Goal: Transaction & Acquisition: Order Labs

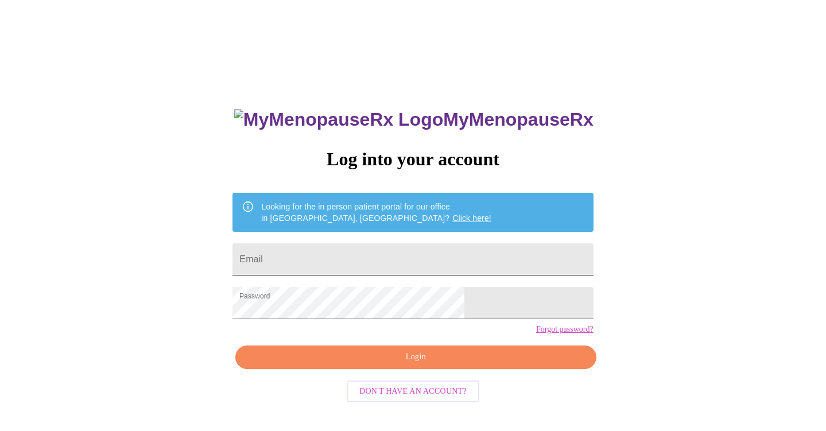
click at [348, 252] on input "Email" at bounding box center [412, 259] width 360 height 32
type input "[EMAIL_ADDRESS][DOMAIN_NAME]"
click at [410, 364] on span "Login" at bounding box center [415, 357] width 334 height 14
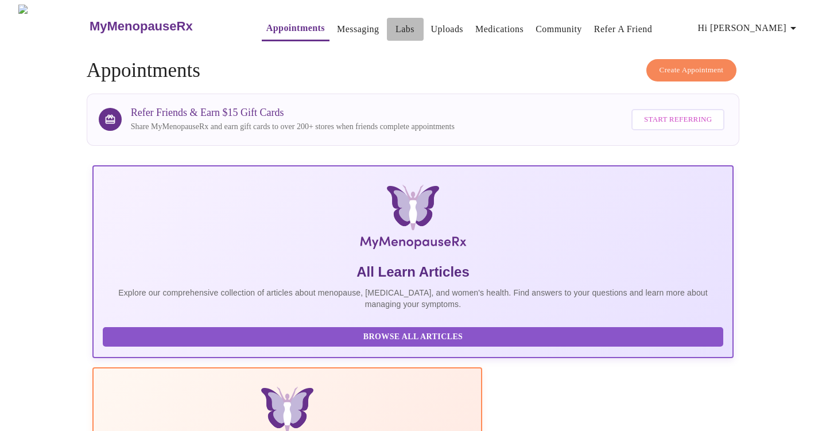
click at [395, 24] on link "Labs" at bounding box center [404, 29] width 19 height 16
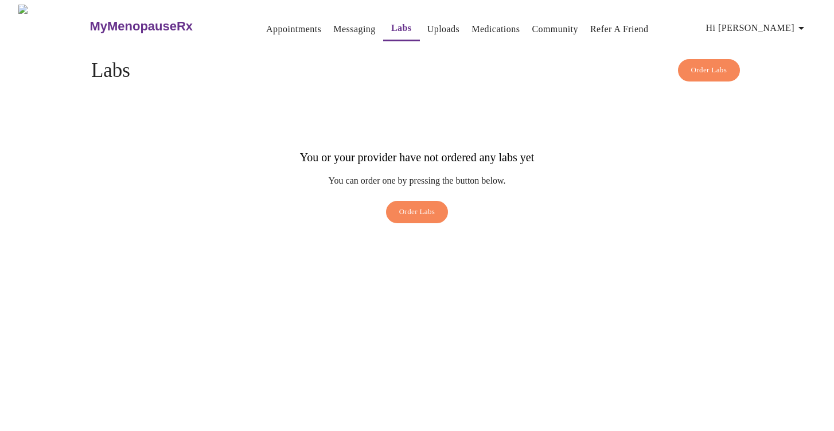
click at [410, 205] on span "Order Labs" at bounding box center [417, 211] width 36 height 13
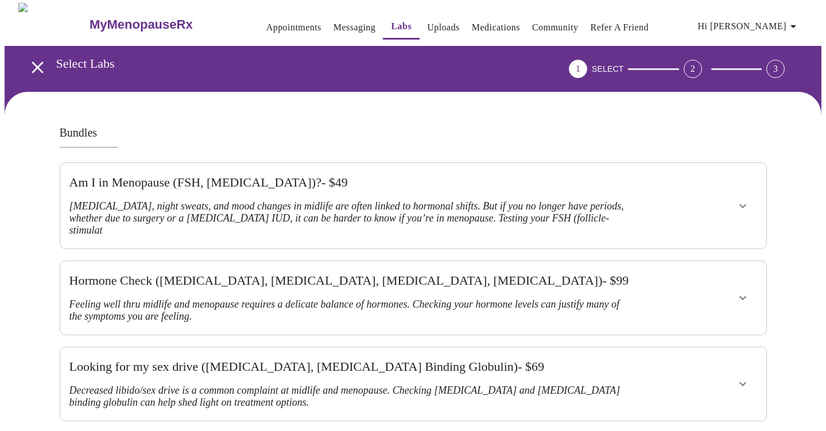
scroll to position [2, 0]
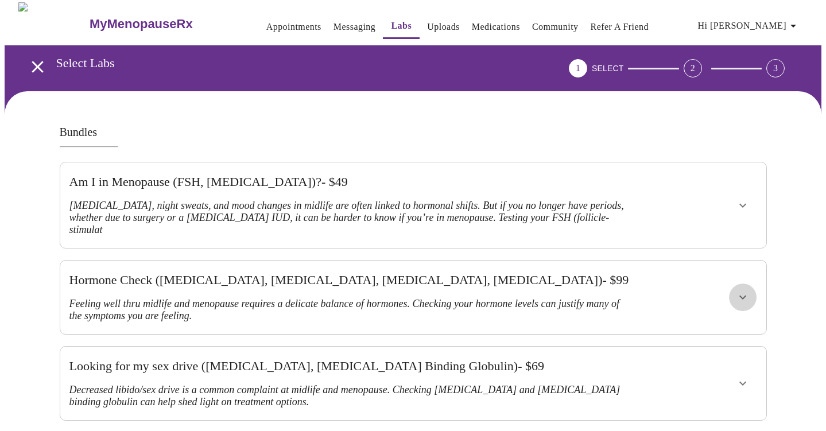
click at [747, 290] on icon "show more" at bounding box center [742, 297] width 14 height 14
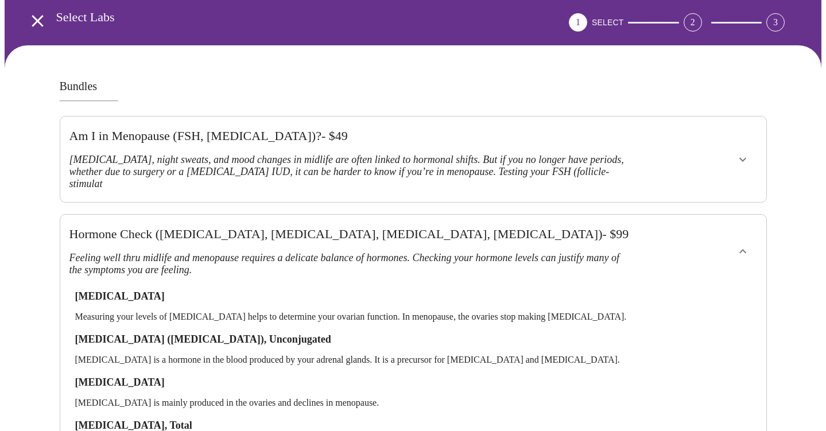
scroll to position [46, 0]
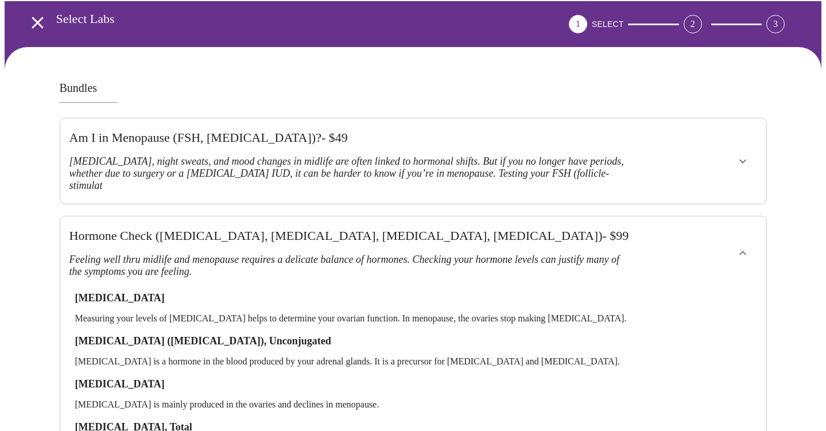
click at [741, 251] on icon "show more" at bounding box center [742, 253] width 7 height 4
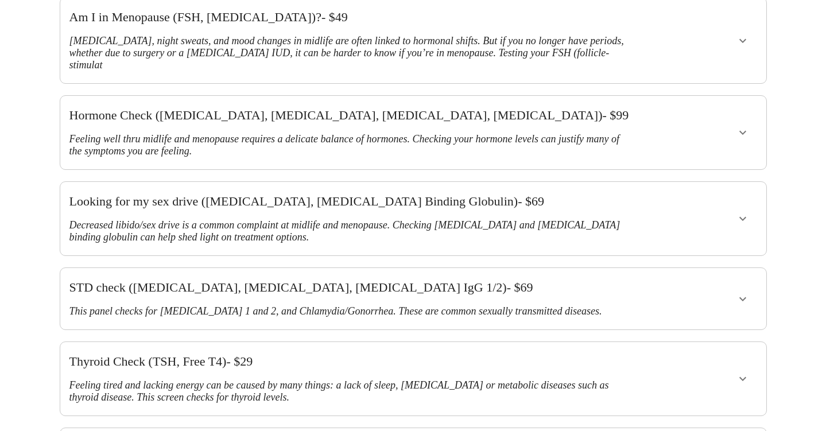
scroll to position [0, 0]
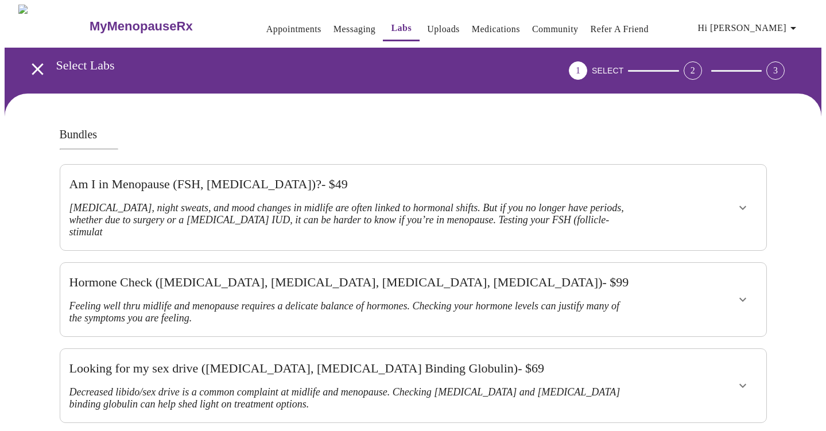
click at [266, 25] on link "Appointments" at bounding box center [293, 29] width 55 height 16
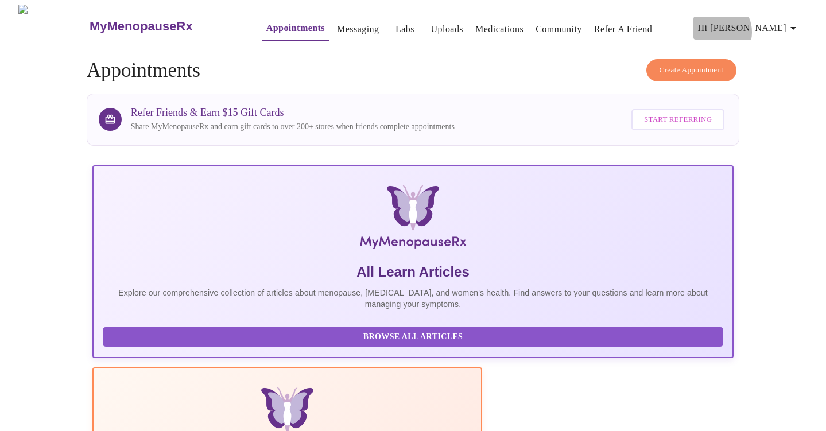
click at [777, 28] on span "Hi [PERSON_NAME]" at bounding box center [749, 28] width 102 height 16
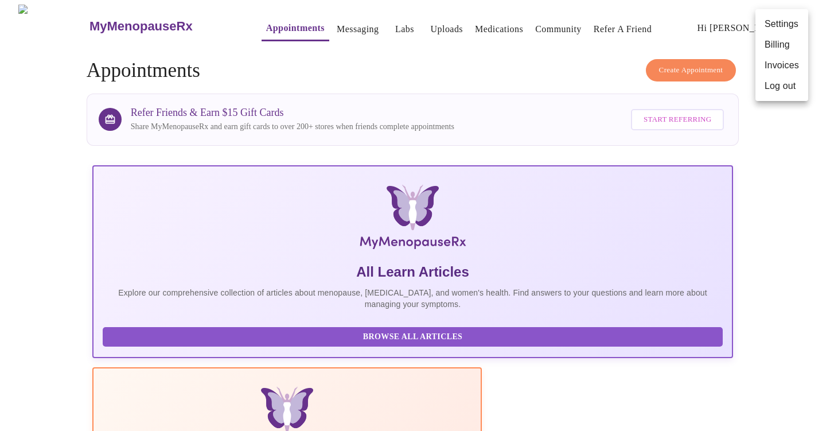
click at [515, 64] on div at bounding box center [417, 215] width 834 height 431
